Goal: Find specific page/section: Find specific page/section

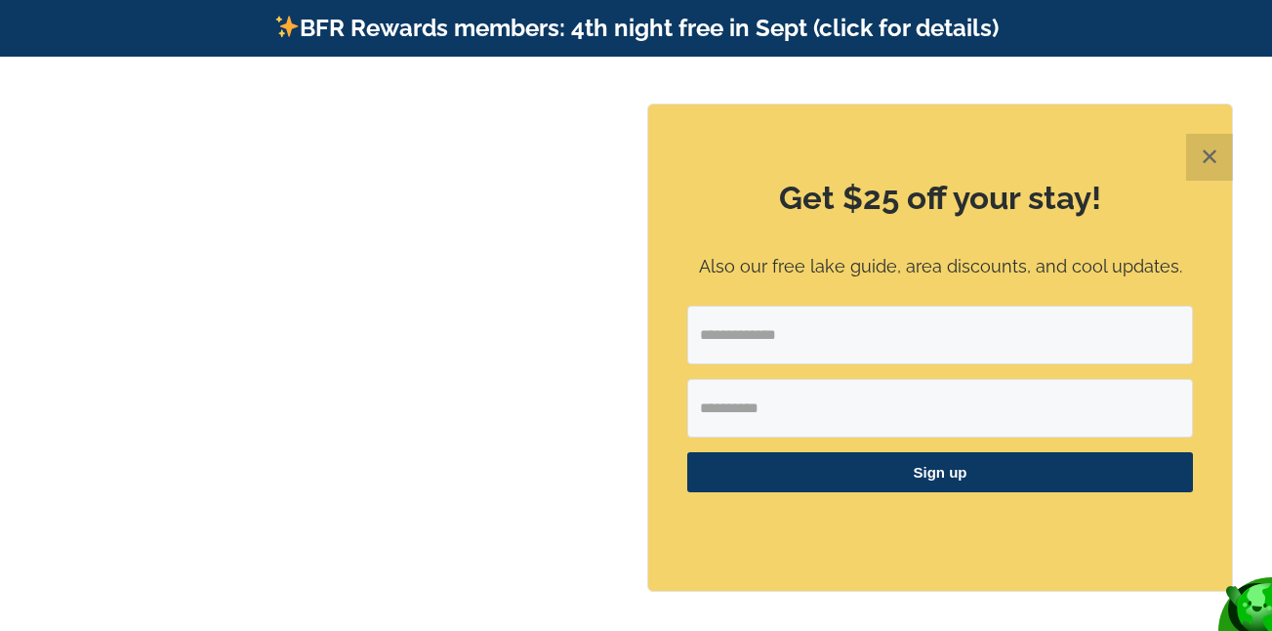
click at [210, 85] on img at bounding box center [243, 96] width 331 height 44
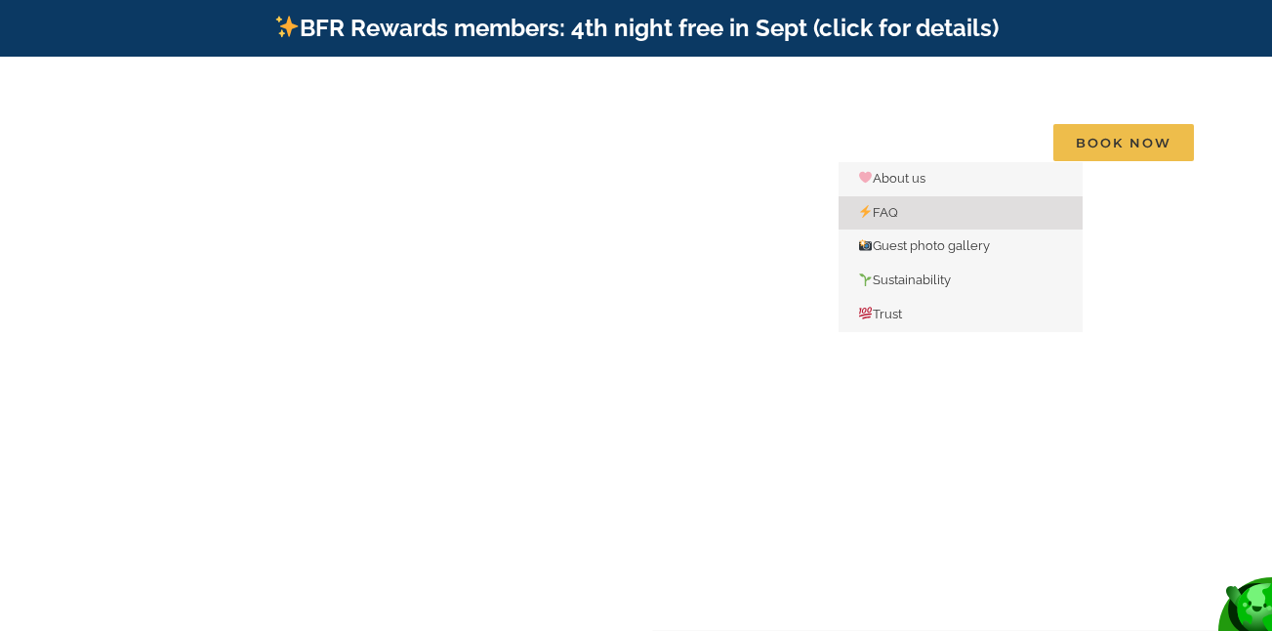
click at [895, 205] on span "FAQ" at bounding box center [878, 212] width 40 height 15
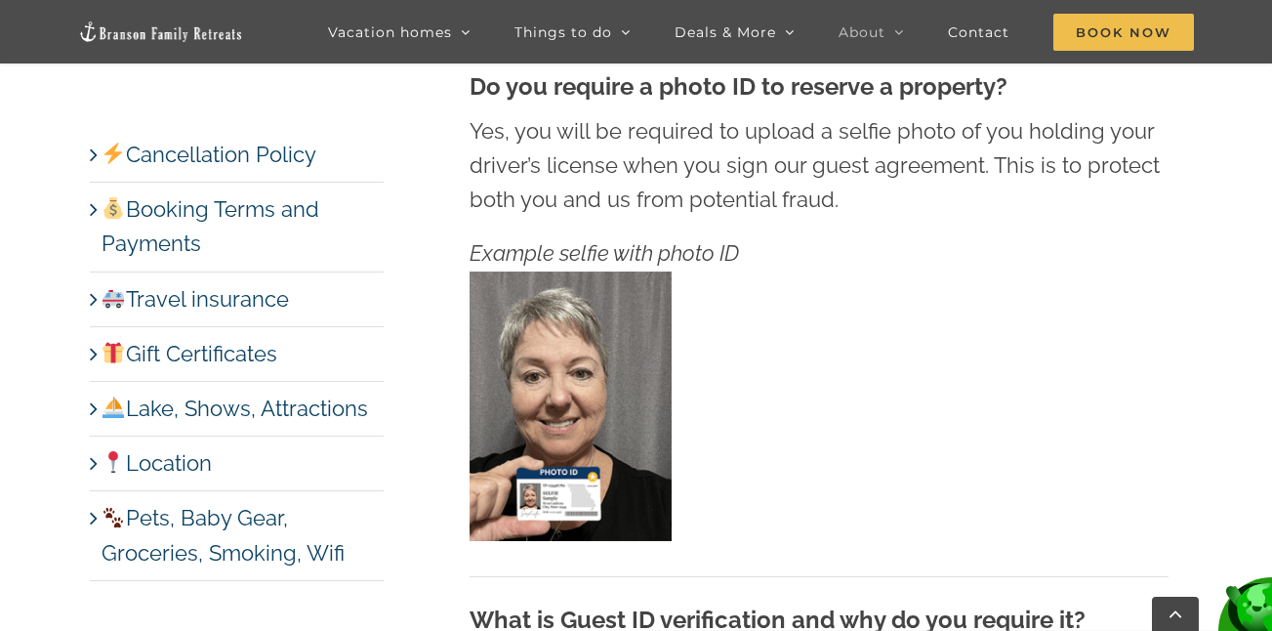
scroll to position [1528, 0]
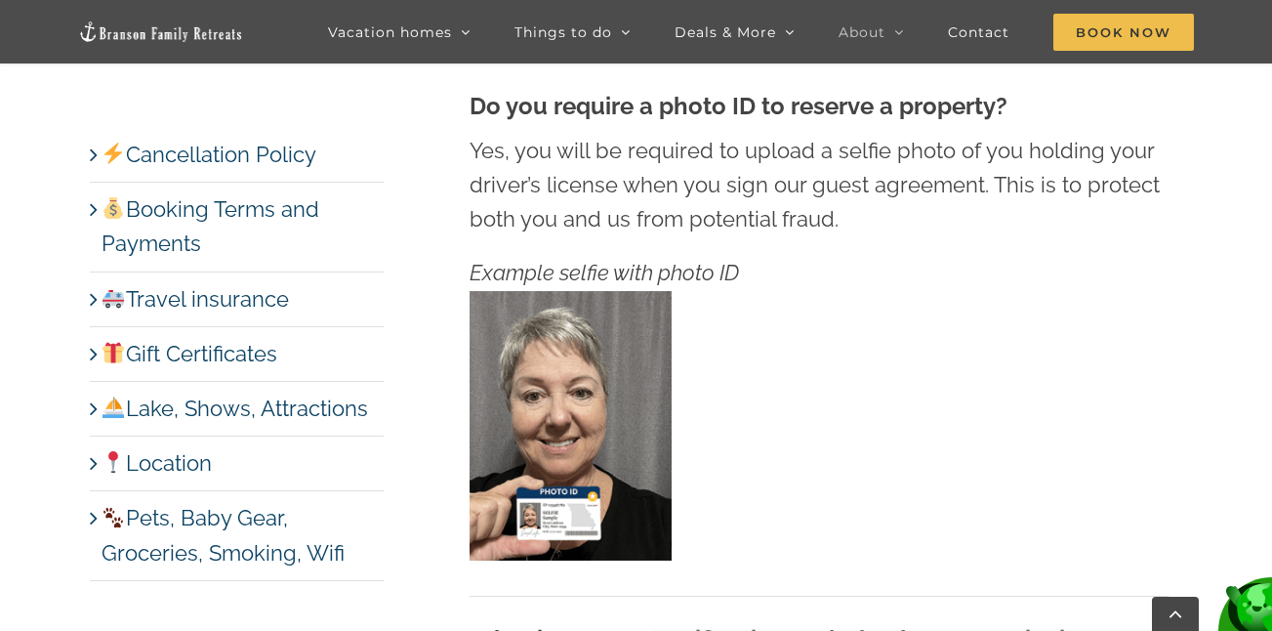
click at [235, 518] on link "Pets, Baby Gear, Groceries, Smoking, Wifi" at bounding box center [223, 535] width 243 height 60
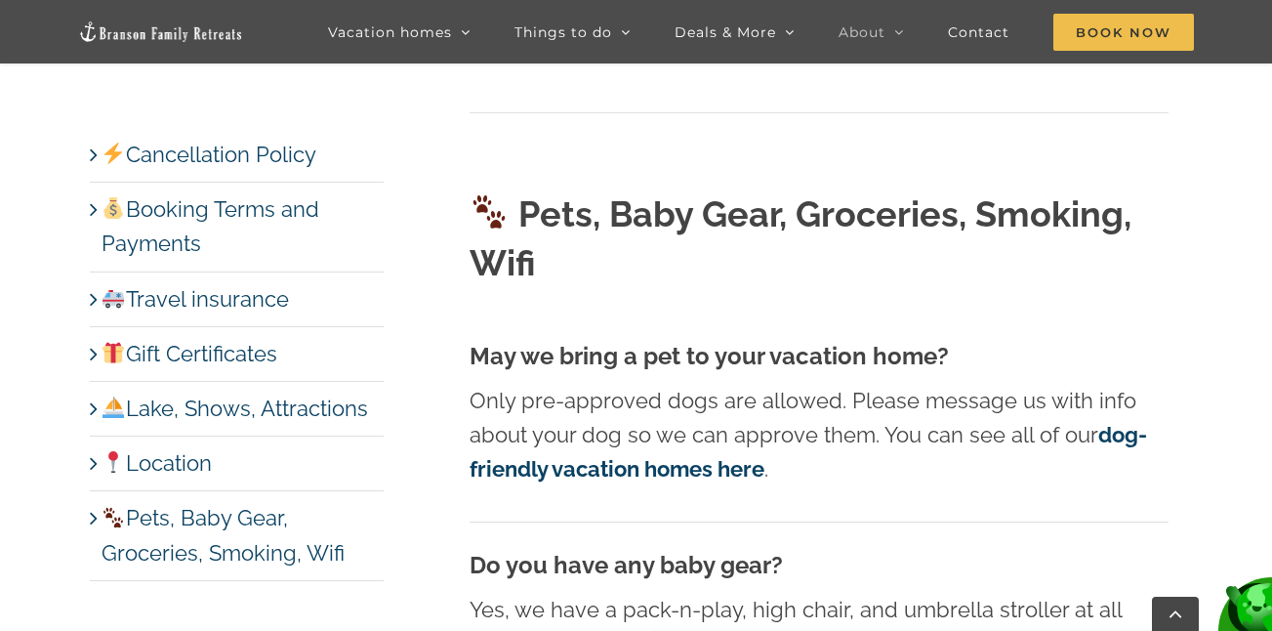
click at [740, 422] on strong "dog-friendly vacation homes here" at bounding box center [809, 452] width 678 height 60
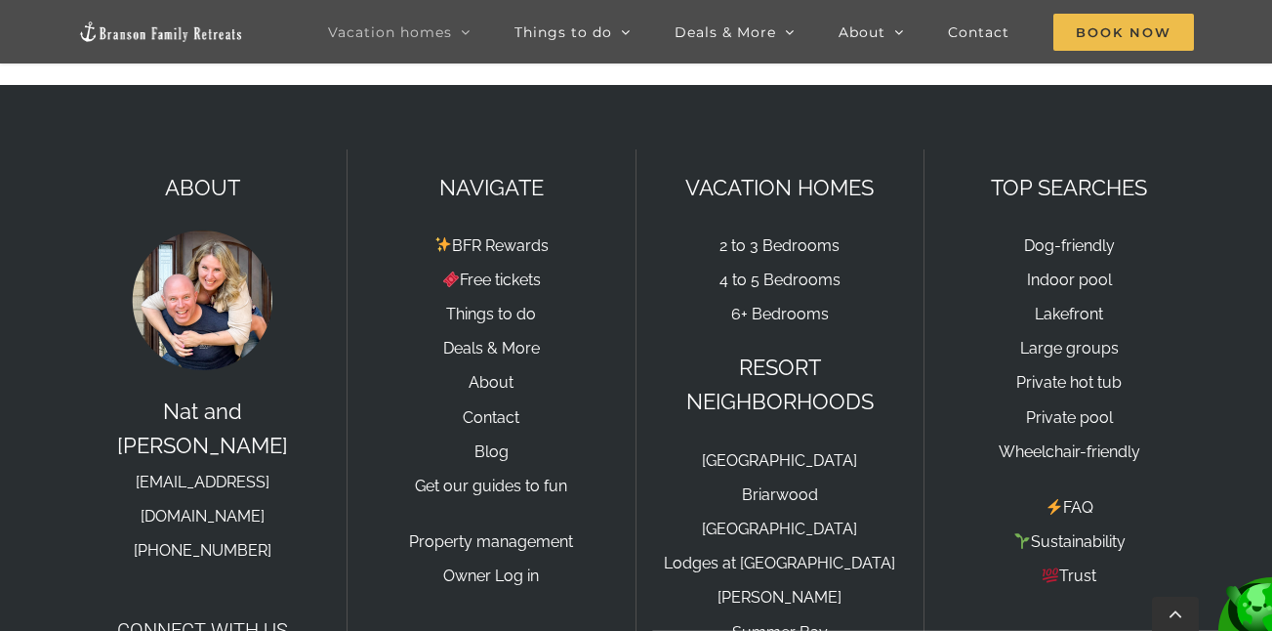
scroll to position [4068, 0]
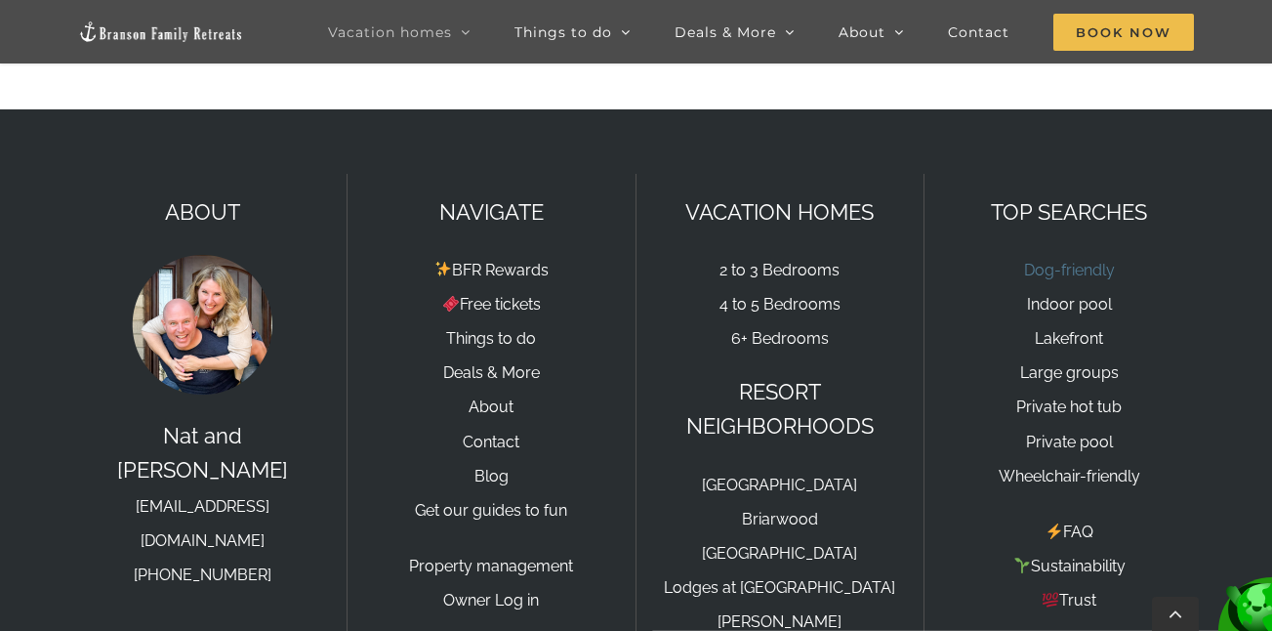
click at [1086, 261] on link "Dog-friendly" at bounding box center [1069, 270] width 91 height 19
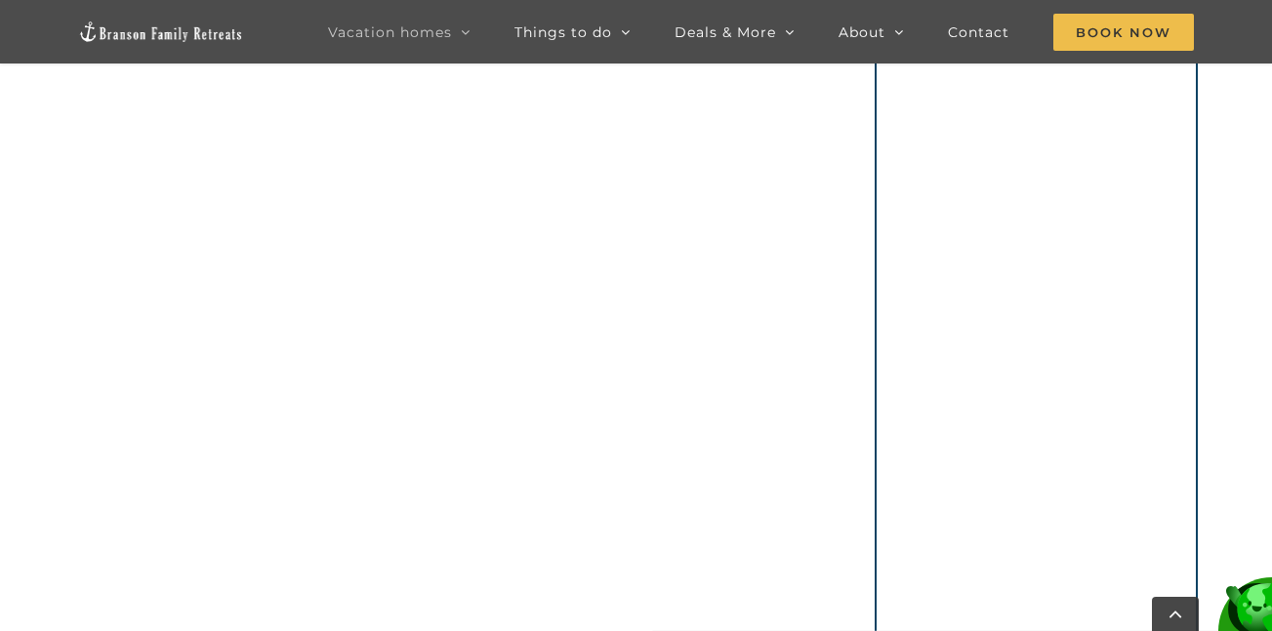
scroll to position [2188, 0]
